Goal: Transaction & Acquisition: Register for event/course

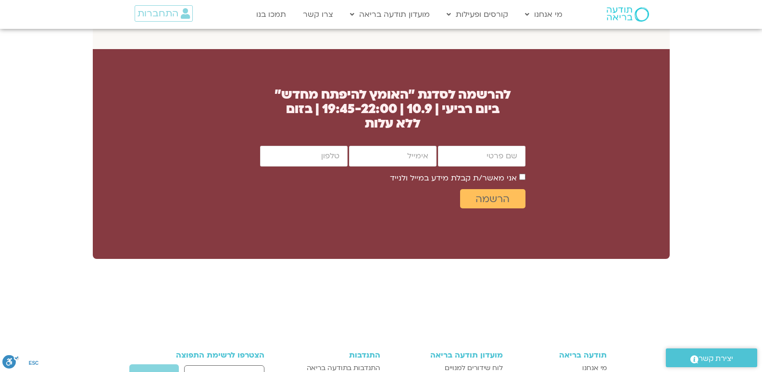
scroll to position [866, 0]
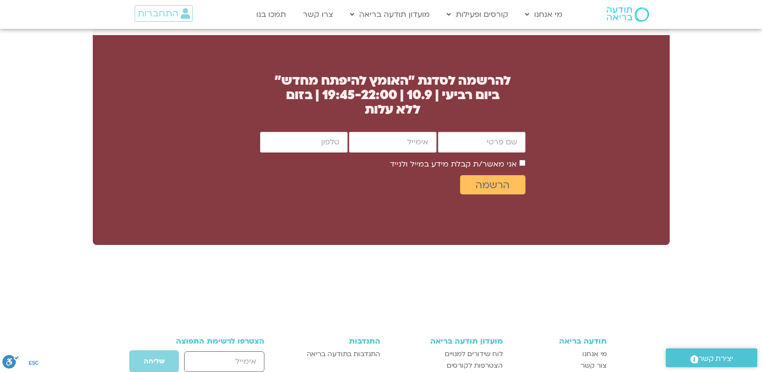
click at [508, 152] on input "firstname" at bounding box center [482, 142] width 88 height 21
type input "[PERSON_NAME]"
click at [432, 152] on input "email" at bounding box center [393, 142] width 88 height 21
type input "[EMAIL_ADDRESS][DOMAIN_NAME]"
type input "0522907556"
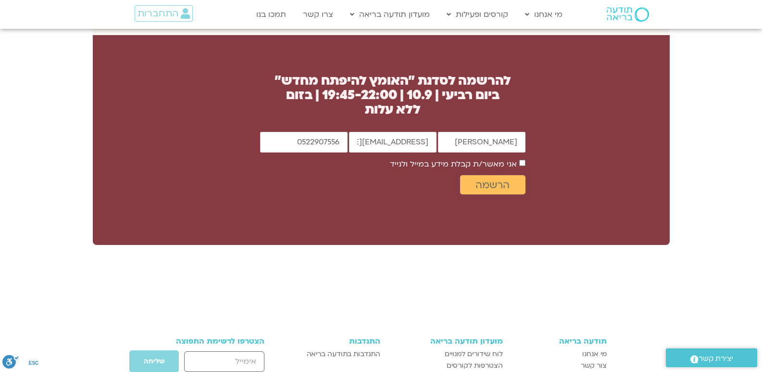
click at [495, 190] on span "הרשמה" at bounding box center [493, 184] width 34 height 11
